Goal: Task Accomplishment & Management: Manage account settings

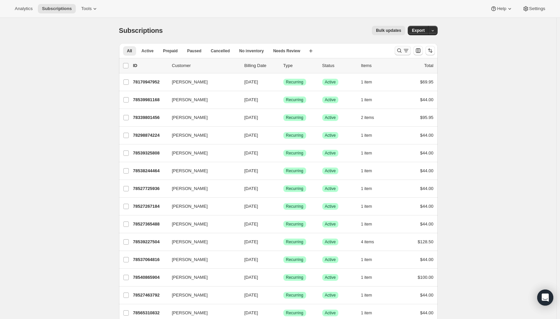
click at [405, 50] on icon "Search and filter results" at bounding box center [406, 50] width 7 height 7
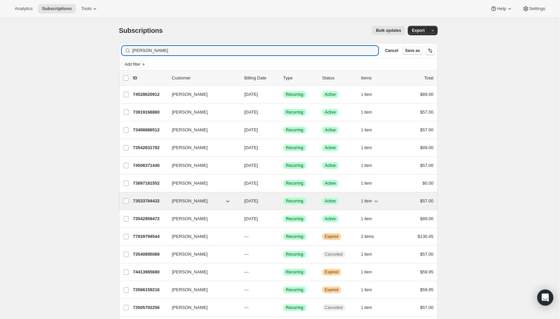
type input "elizabeth"
click at [258, 202] on span "10/01/2025" at bounding box center [252, 201] width 14 height 5
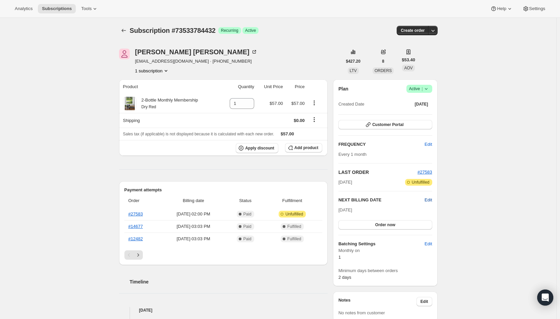
click at [429, 200] on span "Edit" at bounding box center [428, 200] width 7 height 7
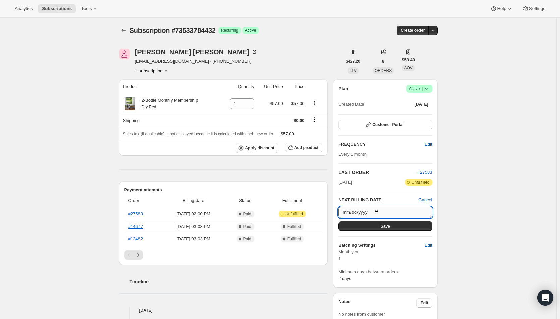
click at [379, 210] on input "2025-10-01" at bounding box center [386, 212] width 94 height 11
type input "2025-12-01"
click at [368, 227] on button "Save" at bounding box center [386, 226] width 94 height 9
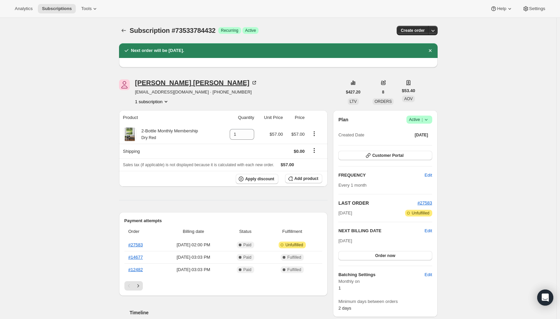
click at [161, 83] on div "Elizabeth Miller" at bounding box center [196, 83] width 122 height 7
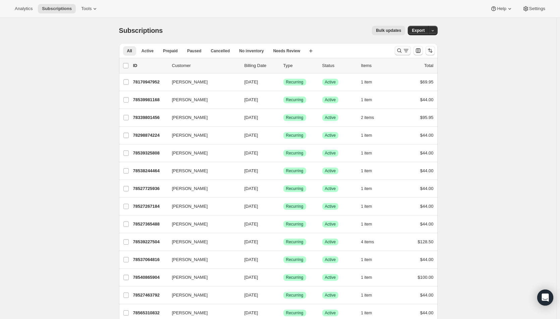
click at [405, 51] on icon "Search and filter results" at bounding box center [406, 50] width 7 height 7
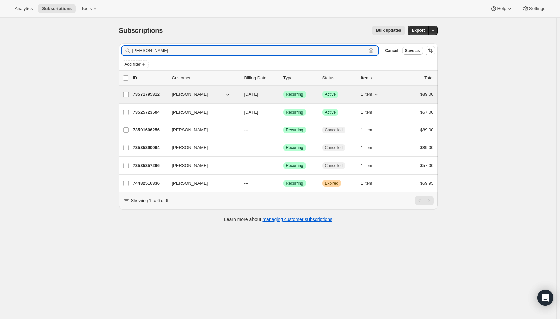
type input "greg"
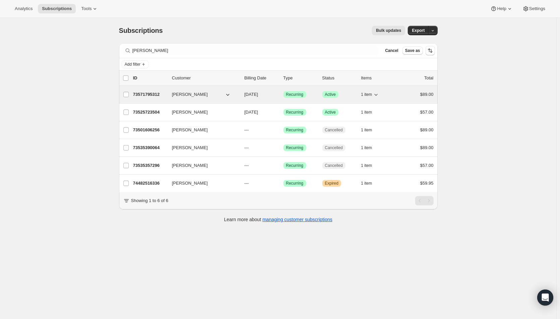
click at [270, 91] on div "73571795312 Greg Parker 10/01/2025 Success Recurring Success Active 1 item $89.…" at bounding box center [283, 94] width 301 height 9
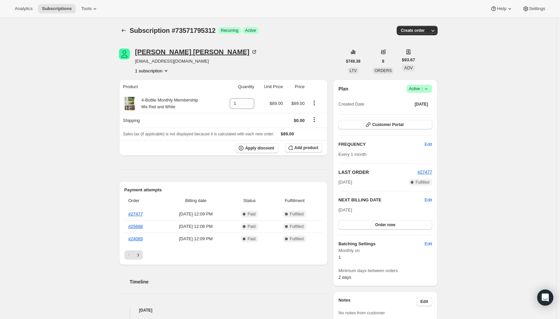
click at [159, 52] on div "Greg Parker" at bounding box center [196, 52] width 122 height 7
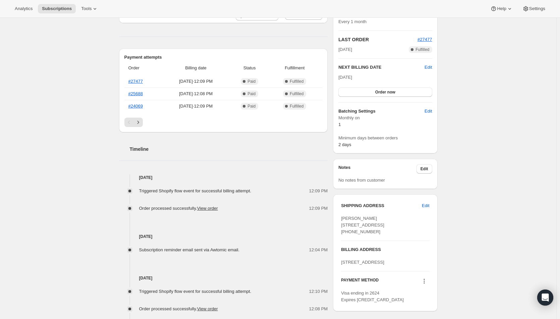
scroll to position [99, 0]
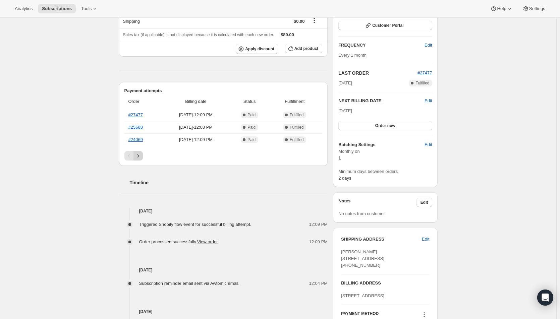
click at [142, 156] on icon "Next" at bounding box center [138, 156] width 7 height 7
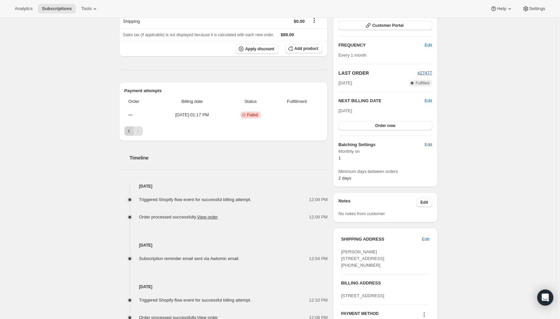
click at [129, 133] on icon "Previous" at bounding box center [129, 131] width 7 height 7
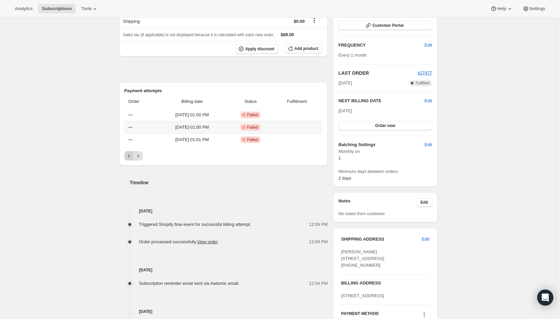
click at [129, 133] on th "---" at bounding box center [140, 127] width 33 height 12
click at [130, 155] on icon "Previous" at bounding box center [129, 156] width 7 height 7
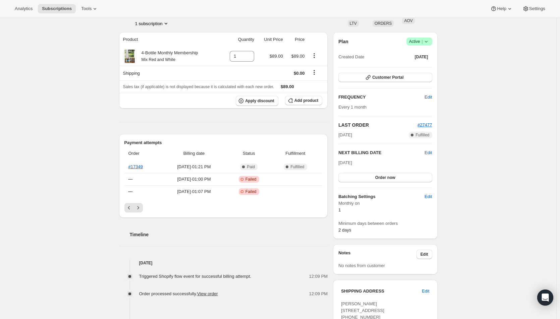
scroll to position [0, 0]
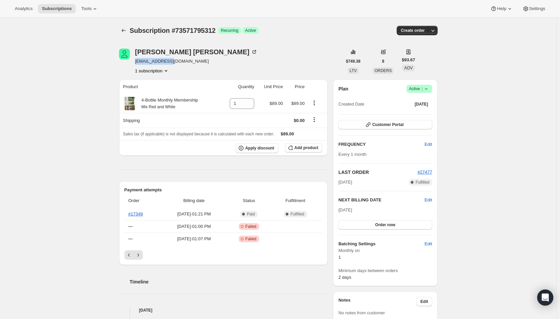
drag, startPoint x: 171, startPoint y: 59, endPoint x: 137, endPoint y: 62, distance: 34.3
click at [137, 62] on span "flamngo@ptd.net" at bounding box center [196, 61] width 122 height 7
copy span "flamngo@ptd.net"
click at [123, 30] on icon "Subscriptions" at bounding box center [123, 30] width 7 height 7
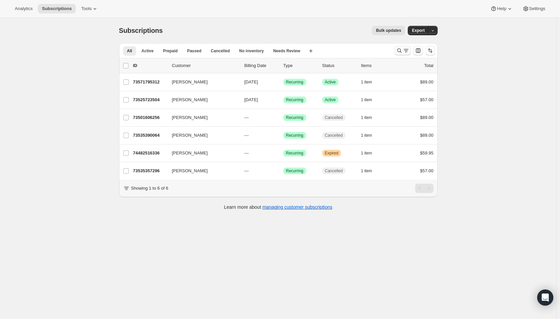
click at [403, 50] on icon "Search and filter results" at bounding box center [399, 50] width 7 height 7
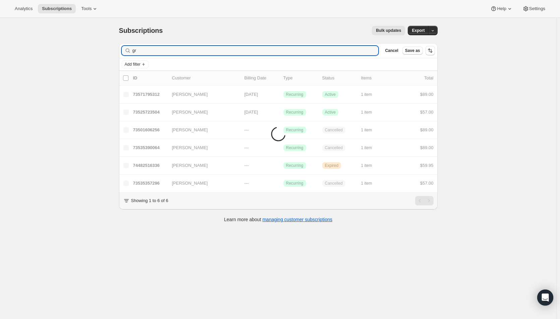
type input "g"
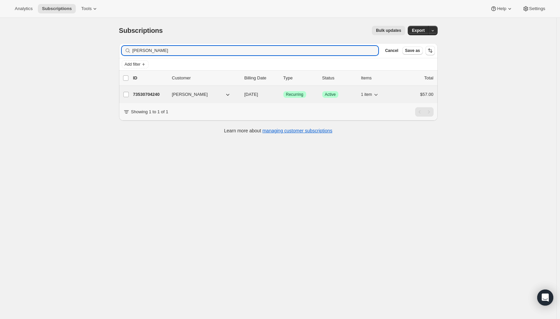
type input "simone g"
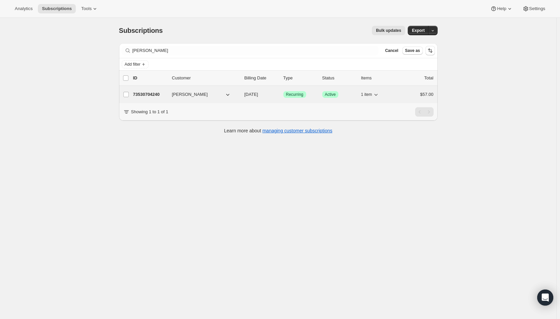
click at [258, 95] on span "10/01/2025" at bounding box center [252, 94] width 14 height 5
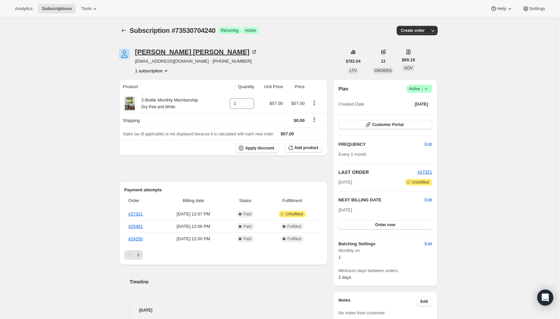
click at [176, 50] on div "Simone Granison" at bounding box center [196, 52] width 122 height 7
click at [125, 29] on icon "Subscriptions" at bounding box center [123, 30] width 7 height 7
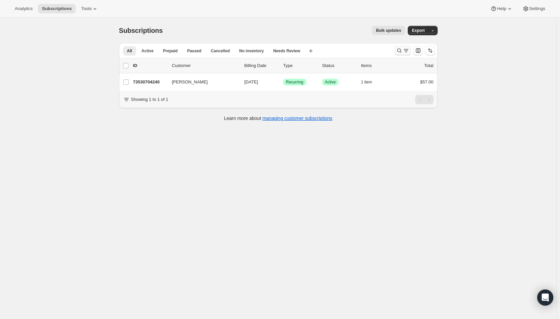
click at [402, 51] on icon "Search and filter results" at bounding box center [399, 50] width 7 height 7
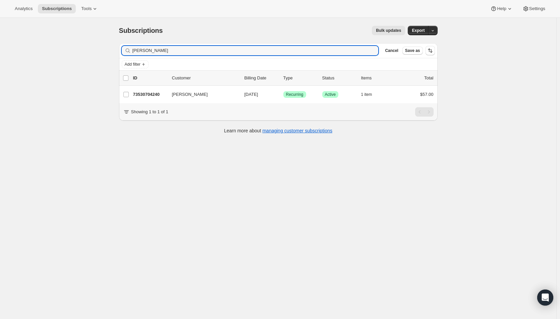
drag, startPoint x: 154, startPoint y: 47, endPoint x: 118, endPoint y: 51, distance: 35.4
click at [118, 51] on div "Filter subscribers simone g Clear Cancel Save as Add filter 0 selected Update n…" at bounding box center [276, 89] width 324 height 103
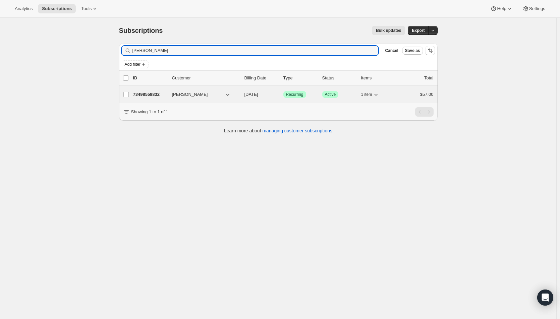
type input "Monica Hawkins"
click at [255, 95] on span "[DATE]" at bounding box center [252, 94] width 14 height 5
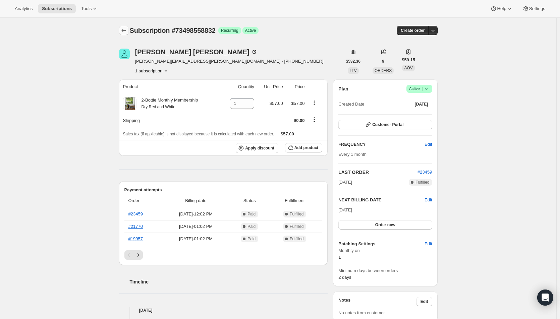
click at [127, 32] on icon "Subscriptions" at bounding box center [123, 30] width 7 height 7
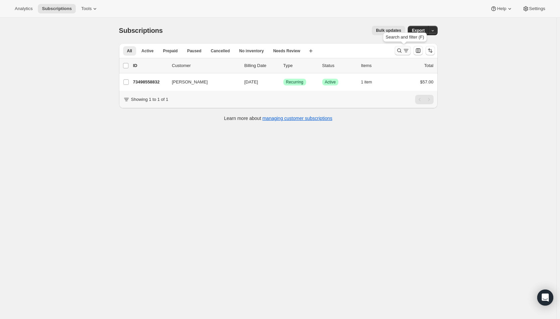
click at [401, 52] on icon "Search and filter results" at bounding box center [399, 50] width 7 height 7
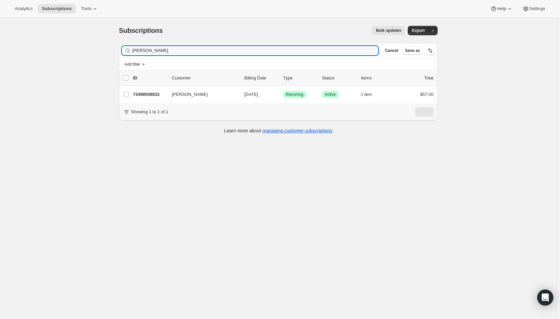
drag, startPoint x: 171, startPoint y: 52, endPoint x: 123, endPoint y: 50, distance: 48.0
click at [123, 50] on div "Monica Hawkins Clear" at bounding box center [250, 50] width 257 height 9
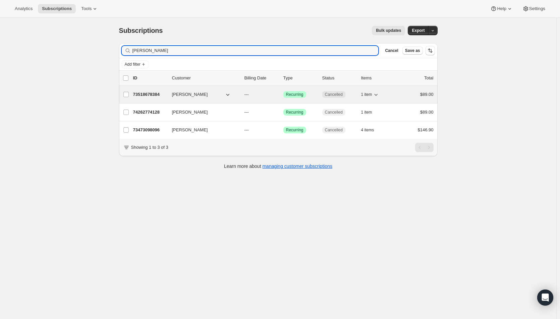
type input "dawn gilman"
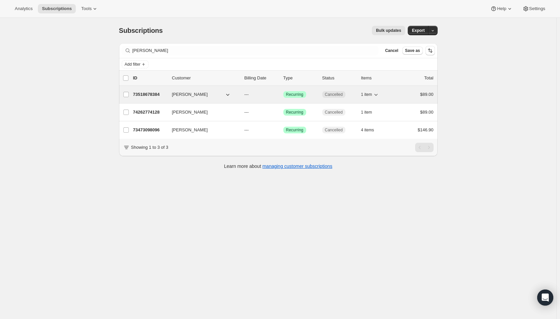
click at [274, 94] on p "---" at bounding box center [262, 94] width 34 height 7
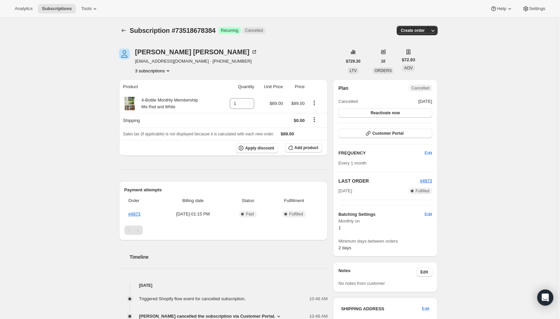
click at [161, 73] on button "3 subscriptions" at bounding box center [153, 70] width 37 height 7
click at [150, 84] on span "73473098096" at bounding box center [145, 83] width 27 height 5
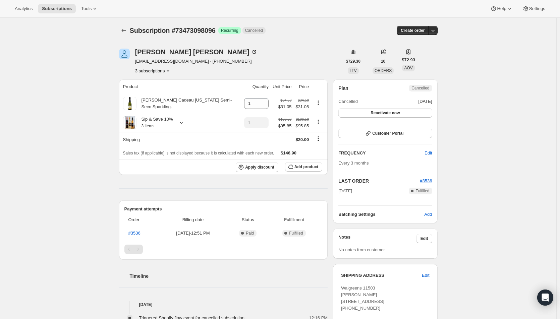
click at [144, 71] on button "3 subscriptions" at bounding box center [153, 70] width 37 height 7
click at [144, 106] on span "74262774128" at bounding box center [145, 106] width 27 height 5
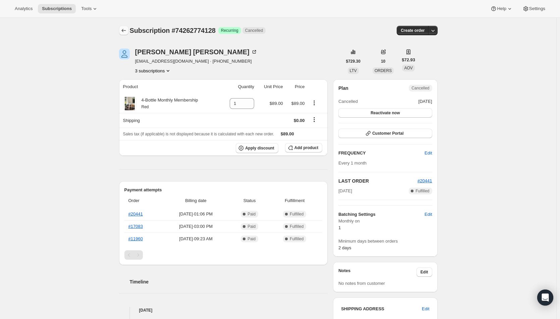
click at [125, 32] on icon "Subscriptions" at bounding box center [123, 30] width 7 height 7
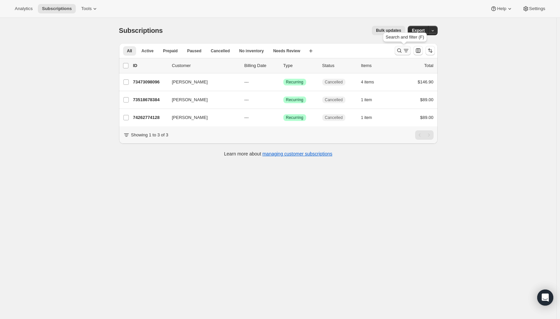
click at [406, 52] on icon "Search and filter results" at bounding box center [406, 50] width 7 height 7
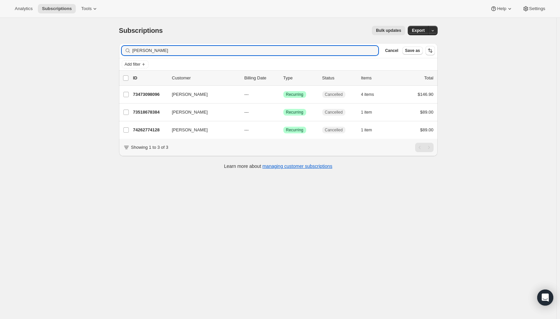
drag, startPoint x: 162, startPoint y: 49, endPoint x: 129, endPoint y: 52, distance: 34.0
click at [129, 52] on div "dawn gilman Clear" at bounding box center [250, 50] width 257 height 9
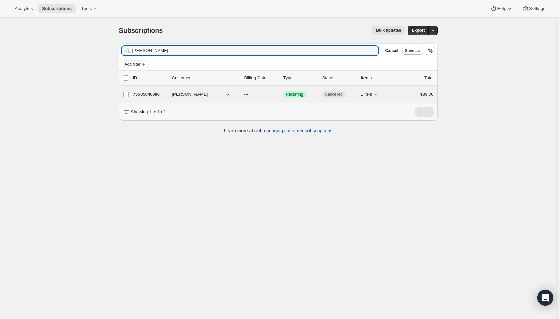
type input "ardell"
click at [273, 94] on p "---" at bounding box center [262, 94] width 34 height 7
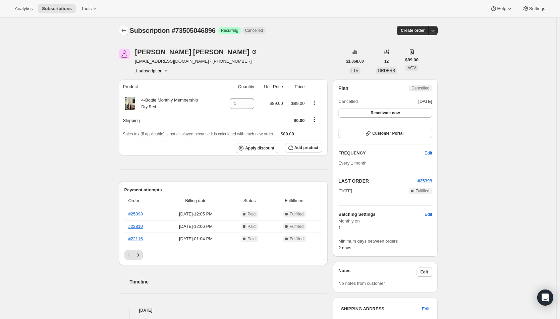
click at [121, 29] on button "Subscriptions" at bounding box center [123, 30] width 9 height 9
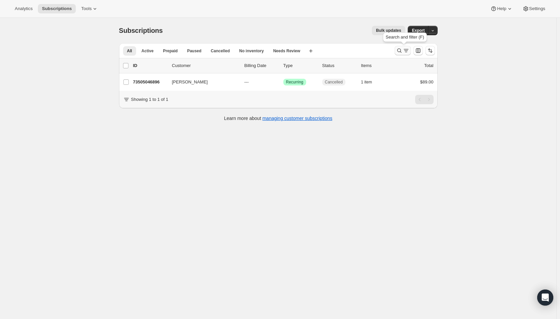
click at [406, 52] on icon "Search and filter results" at bounding box center [406, 50] width 7 height 7
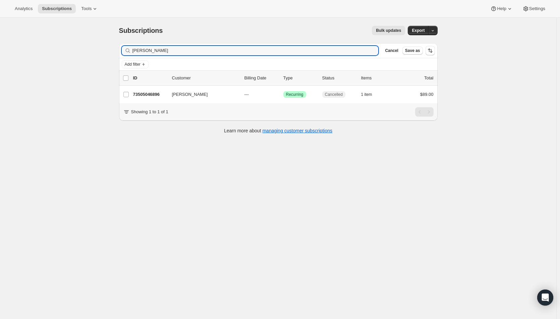
drag, startPoint x: 162, startPoint y: 51, endPoint x: 124, endPoint y: 51, distance: 38.2
click at [124, 51] on div "ardell Clear" at bounding box center [250, 50] width 257 height 9
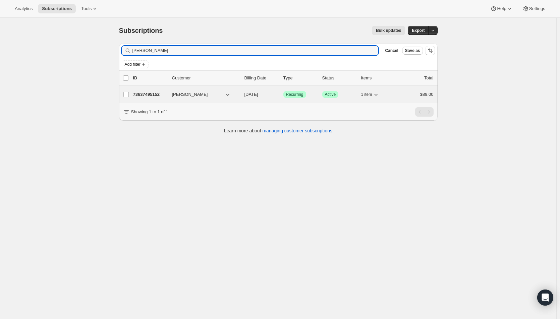
type input "dan rostad"
click at [258, 94] on span "10/01/2025" at bounding box center [252, 94] width 14 height 5
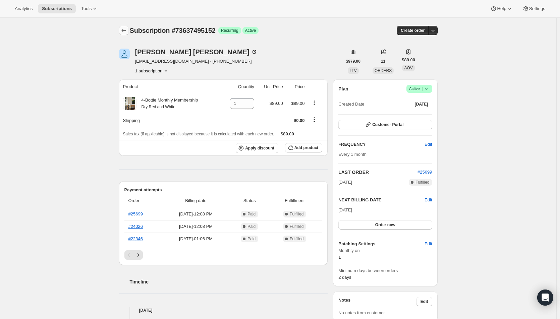
click at [127, 33] on icon "Subscriptions" at bounding box center [123, 30] width 7 height 7
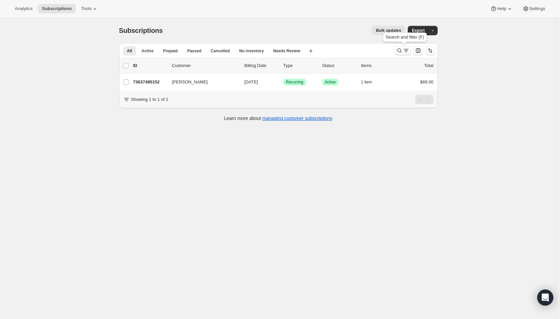
click at [402, 51] on icon "Search and filter results" at bounding box center [399, 51] width 4 height 4
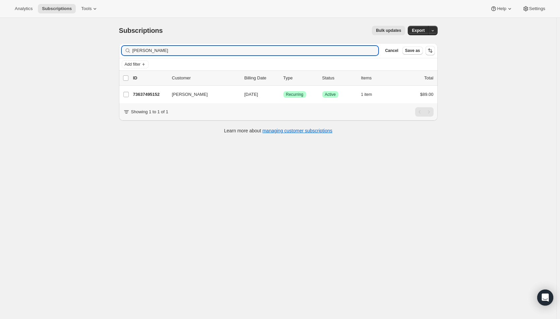
drag, startPoint x: 166, startPoint y: 48, endPoint x: 122, endPoint y: 58, distance: 45.0
click at [124, 57] on div "Filter subscribers dan rostad Clear Cancel Save as" at bounding box center [278, 50] width 319 height 15
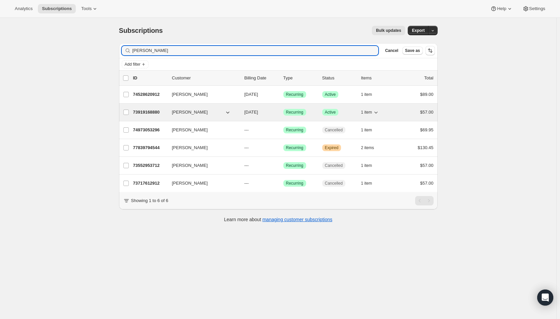
type input "Elizabeth h"
click at [277, 112] on p "10/01/2025" at bounding box center [262, 112] width 34 height 7
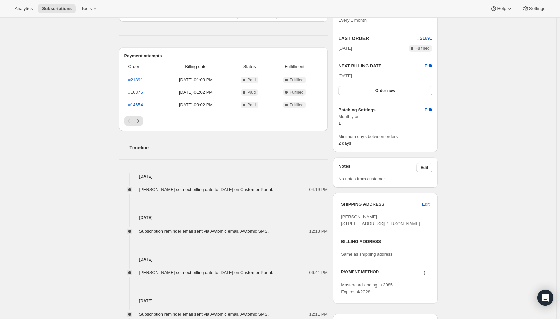
scroll to position [34, 0]
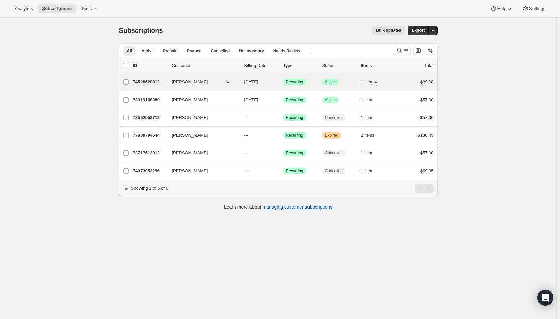
click at [254, 84] on span "10/01/2025" at bounding box center [252, 82] width 14 height 5
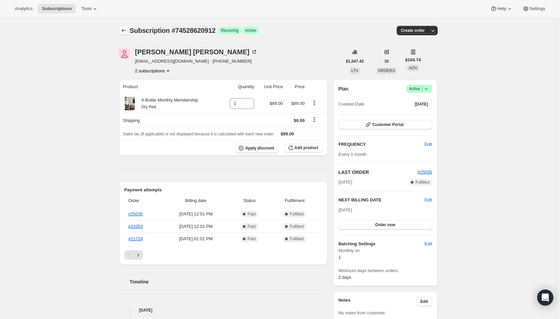
click at [125, 29] on icon "Subscriptions" at bounding box center [123, 30] width 7 height 7
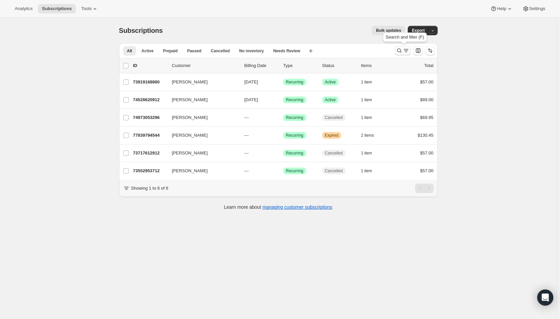
click at [401, 51] on icon "Search and filter results" at bounding box center [399, 50] width 7 height 7
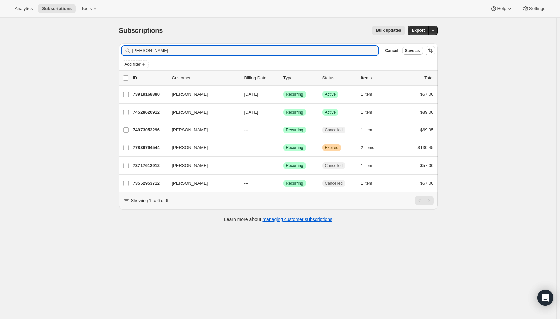
drag, startPoint x: 155, startPoint y: 53, endPoint x: 122, endPoint y: 50, distance: 33.0
click at [122, 50] on div "Filter subscribers Elizabeth h Clear Cancel Save as" at bounding box center [278, 50] width 319 height 15
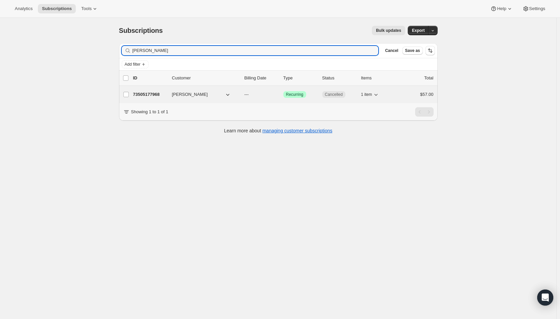
type input "melissa smith"
click at [266, 92] on p "---" at bounding box center [262, 94] width 34 height 7
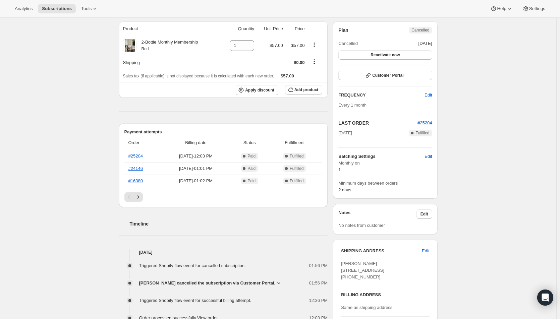
scroll to position [67, 0]
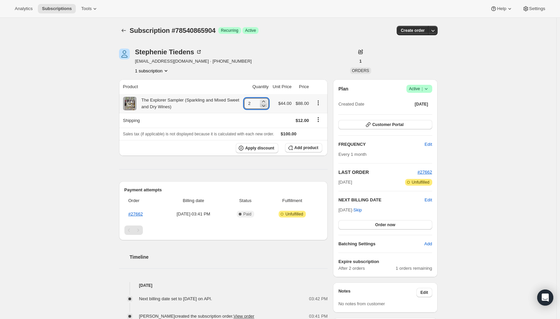
click at [266, 105] on icon at bounding box center [263, 105] width 7 height 7
type input "1"
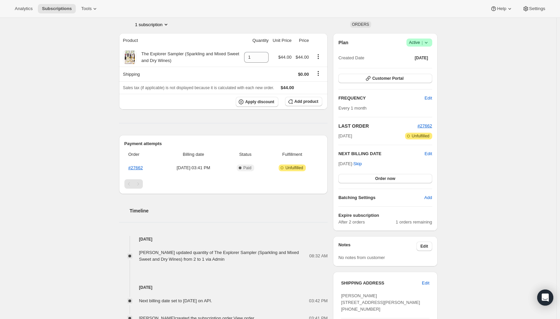
scroll to position [34, 0]
